Goal: Transaction & Acquisition: Book appointment/travel/reservation

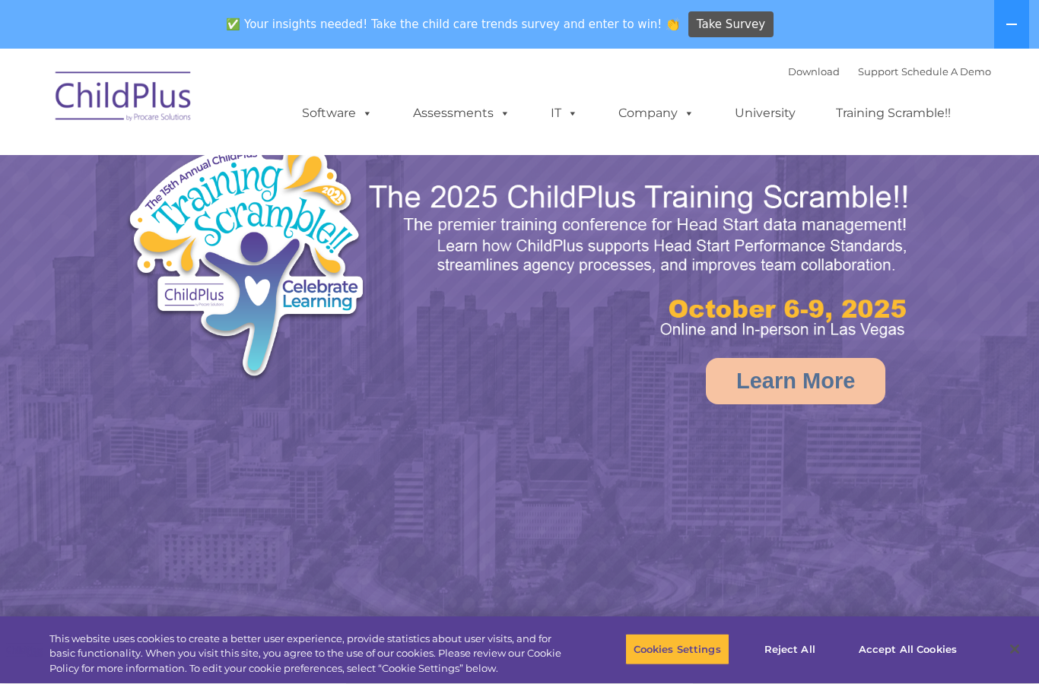
select select "MEDIUM"
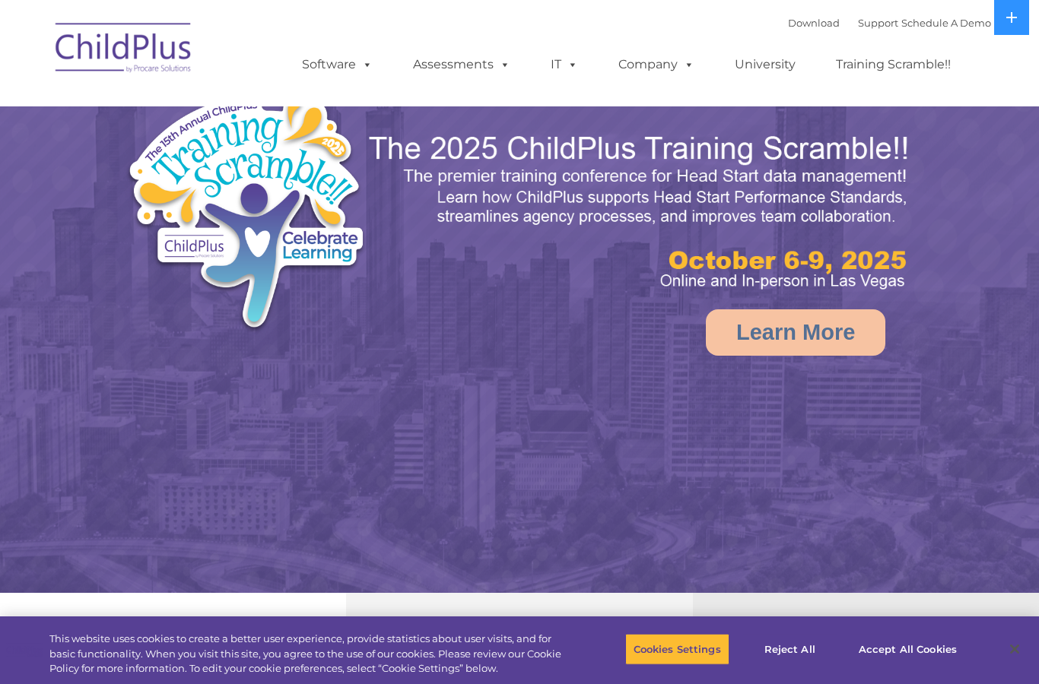
select select "MEDIUM"
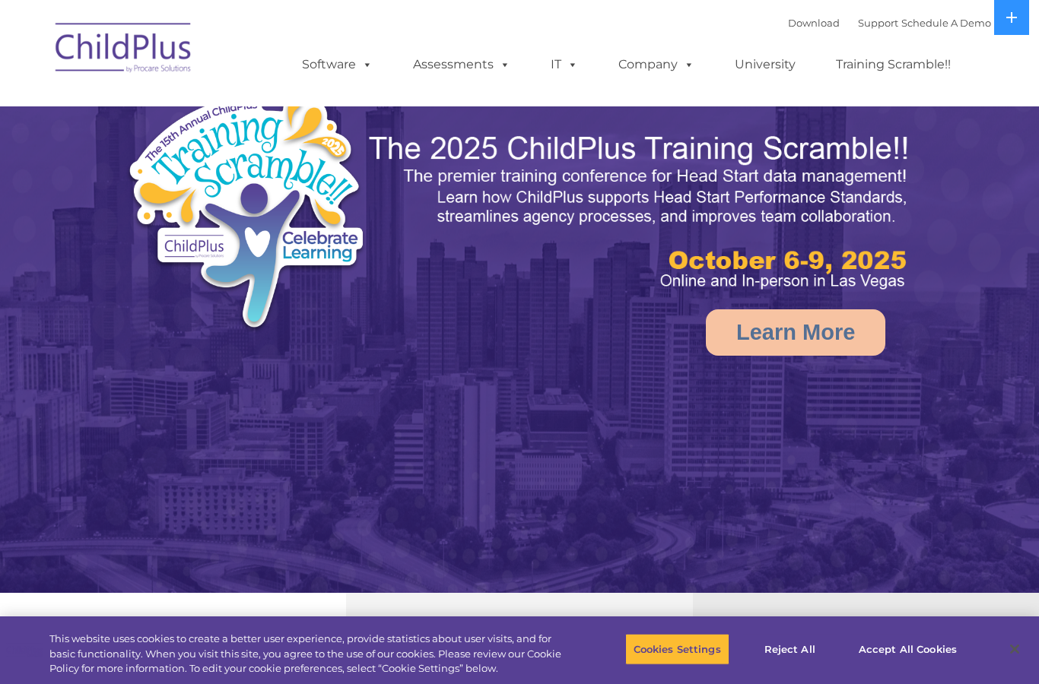
select select "MEDIUM"
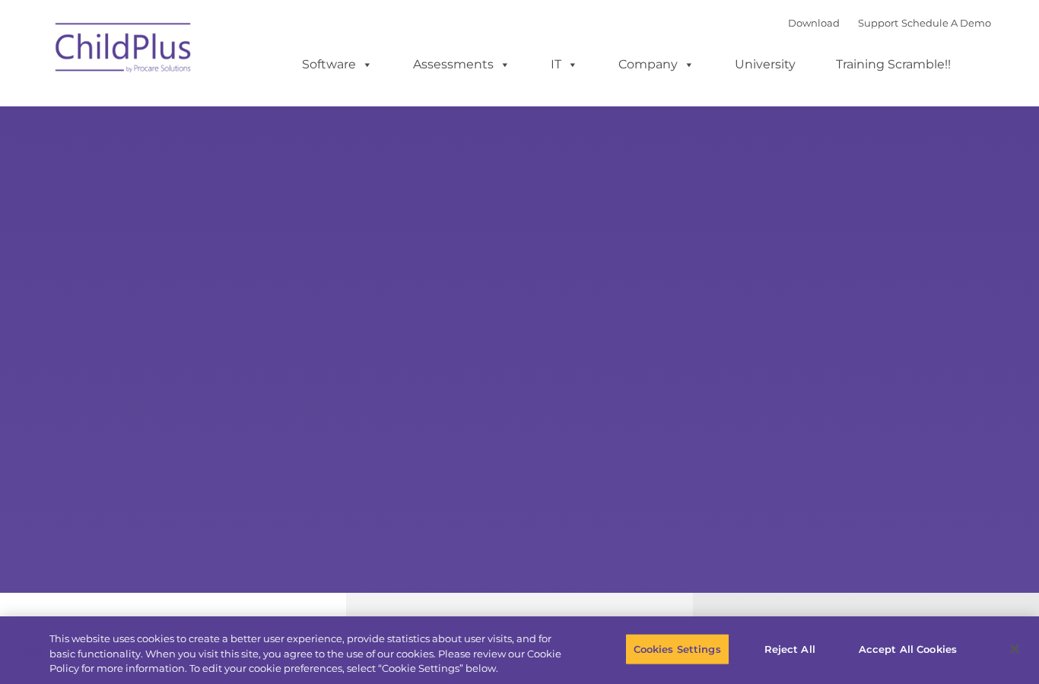
type input ""
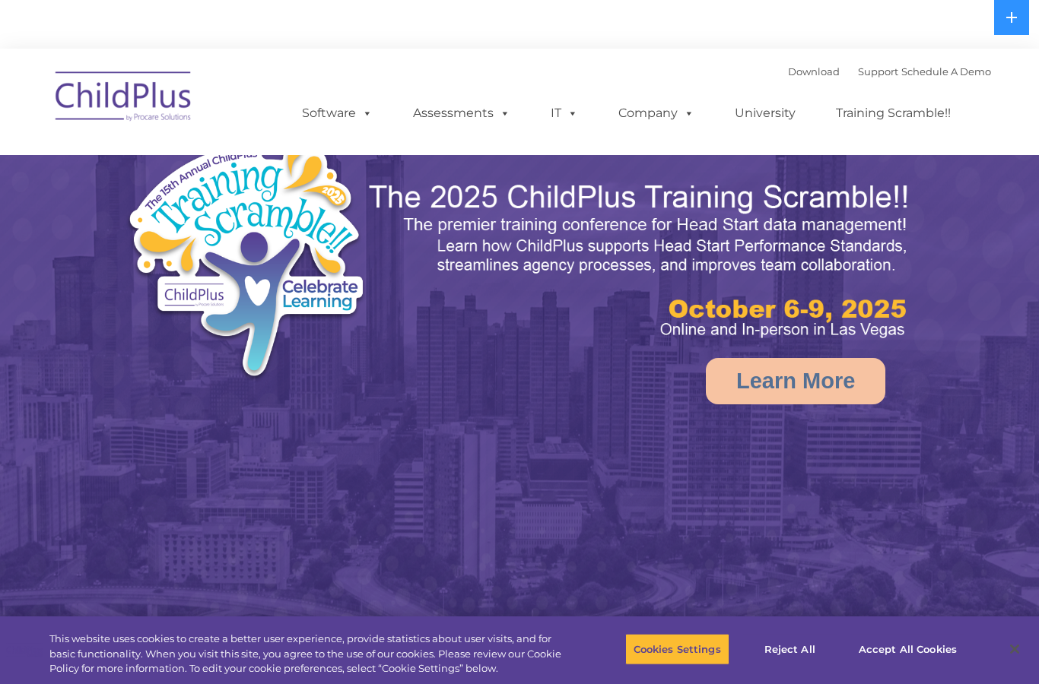
select select "MEDIUM"
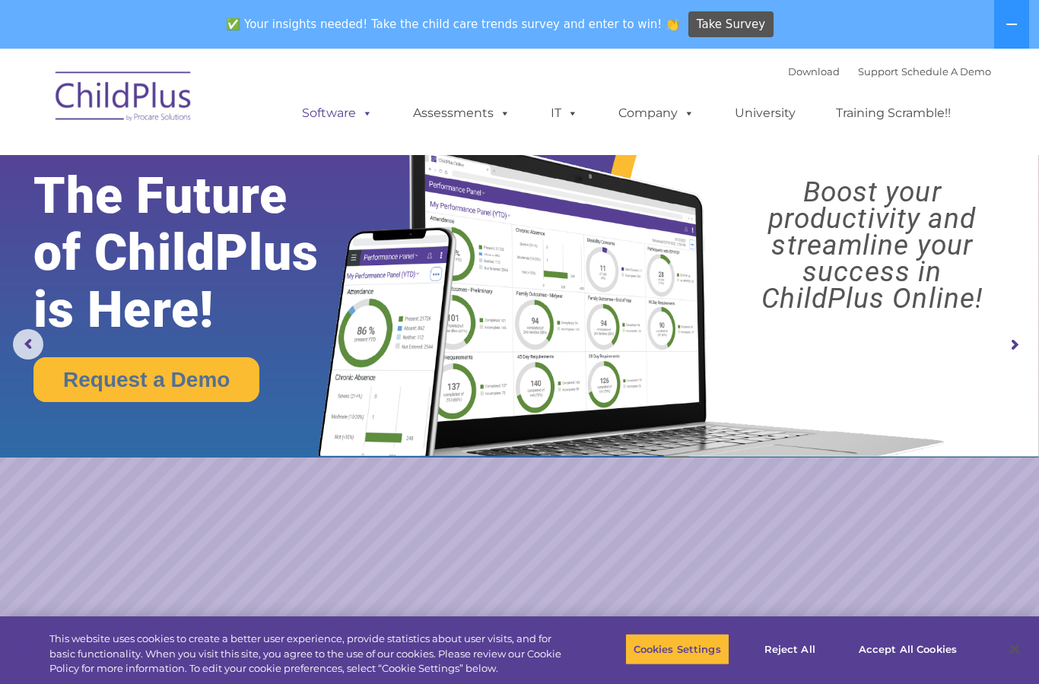
click at [344, 110] on link "Software" at bounding box center [337, 113] width 101 height 30
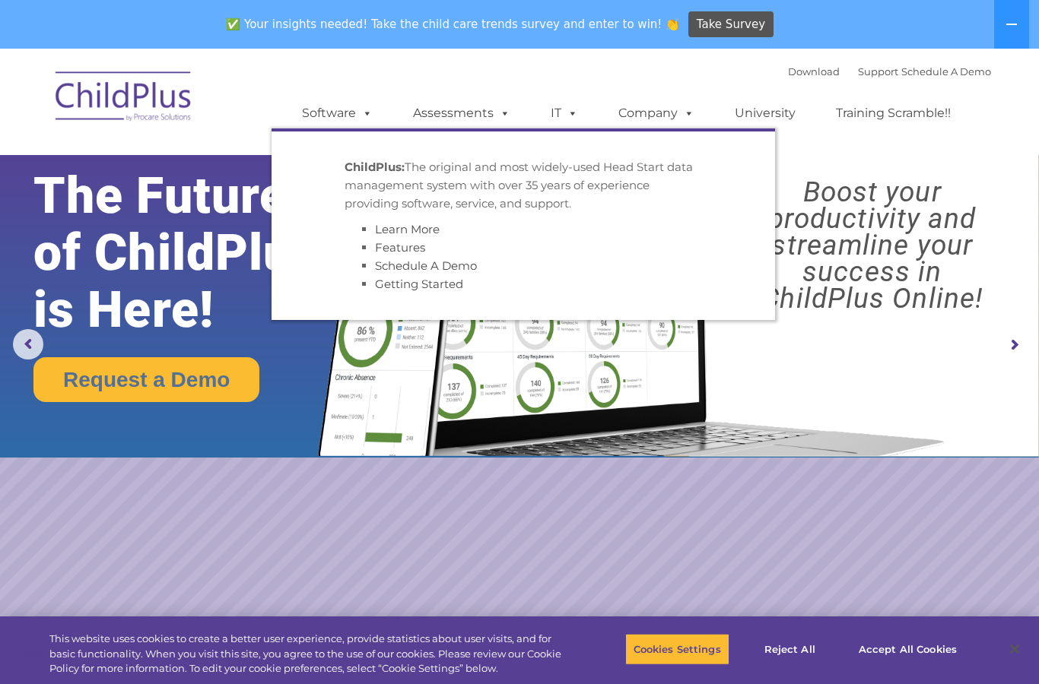
click at [561, 258] on li "Schedule A Demo" at bounding box center [538, 266] width 327 height 18
click at [504, 113] on span at bounding box center [502, 113] width 17 height 14
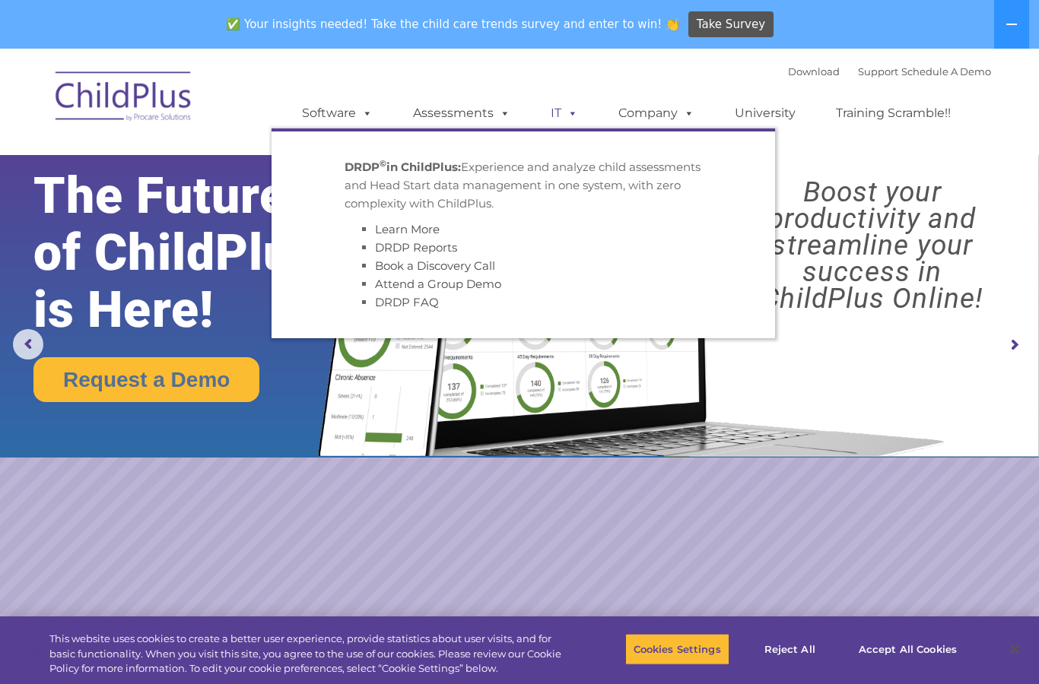
click at [546, 106] on link "IT" at bounding box center [564, 113] width 58 height 30
